Goal: Information Seeking & Learning: Learn about a topic

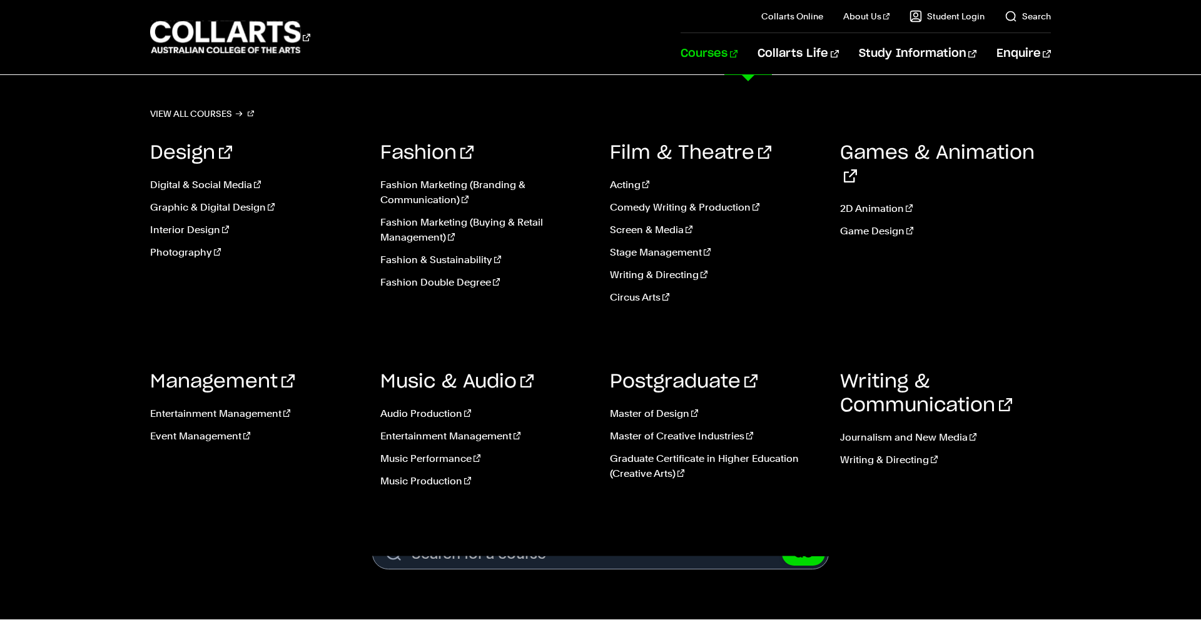
click at [737, 53] on link "Courses" at bounding box center [708, 53] width 57 height 41
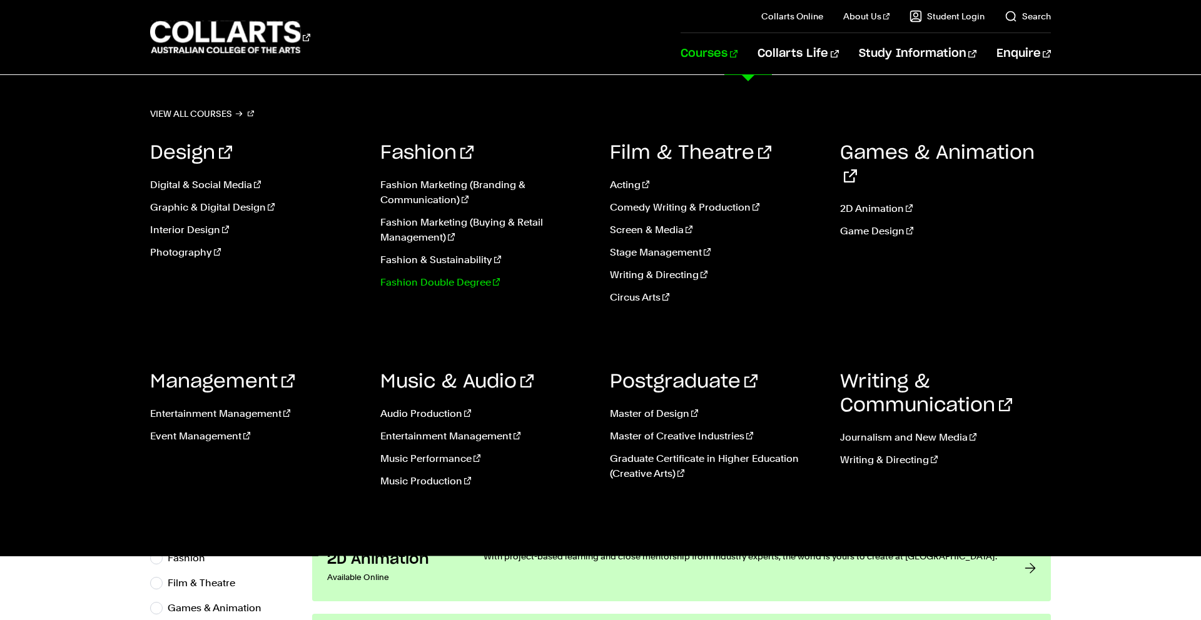
click at [426, 283] on link "Fashion Double Degree" at bounding box center [485, 282] width 211 height 15
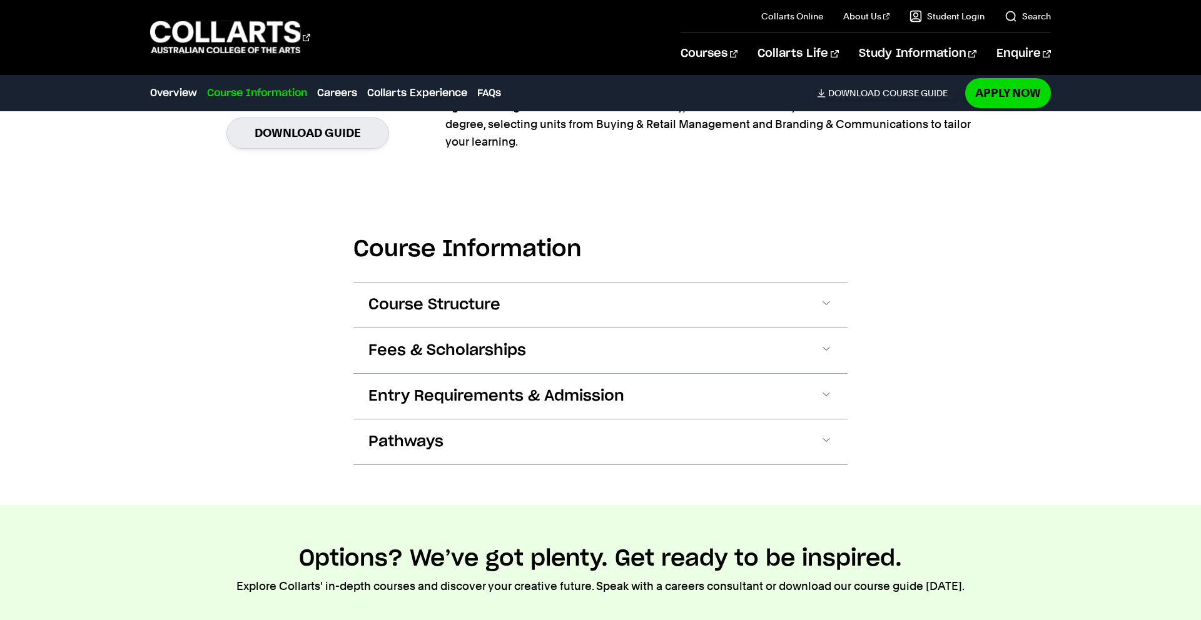
scroll to position [1215, 0]
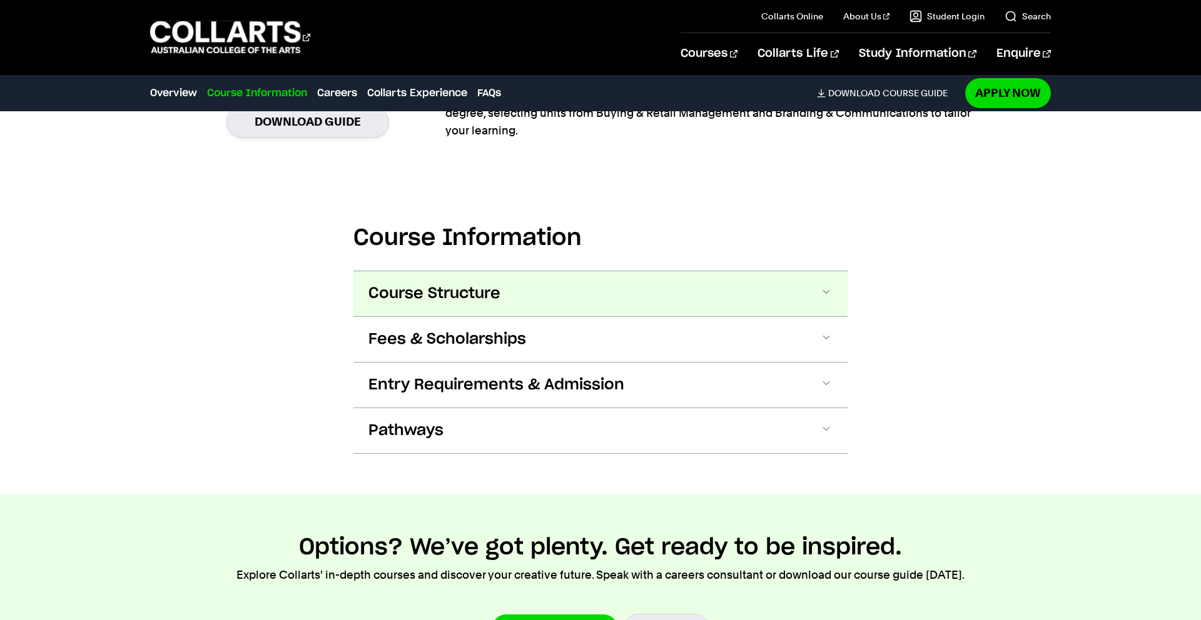
click at [448, 291] on span "Course Structure" at bounding box center [434, 294] width 132 height 20
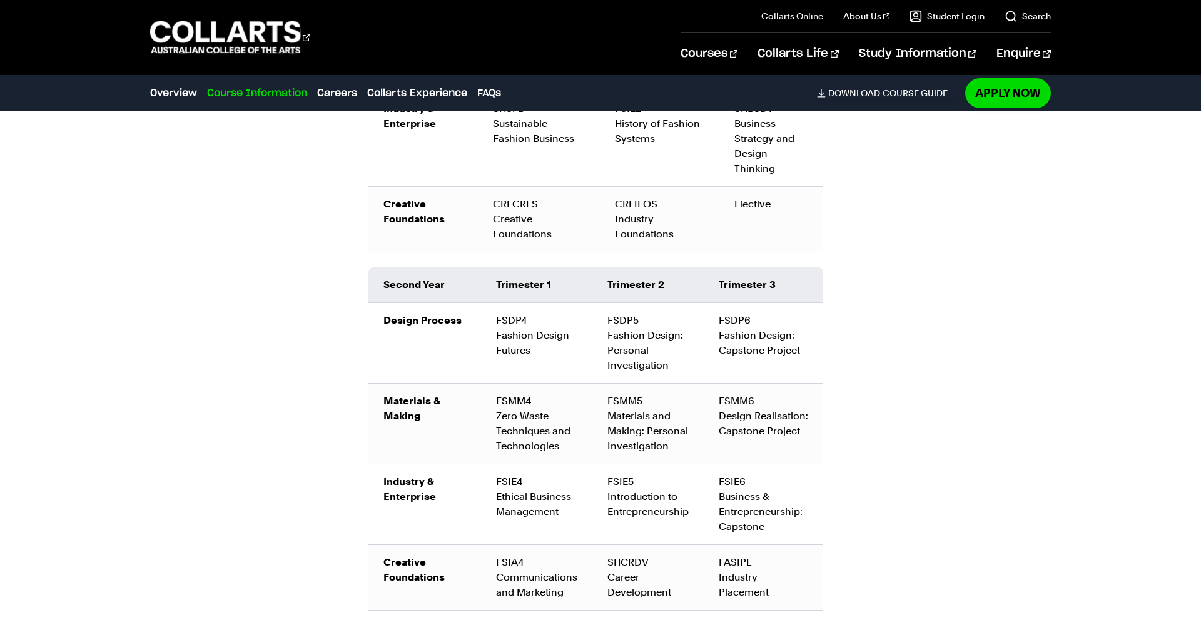
scroll to position [1738, 0]
